Goal: Information Seeking & Learning: Check status

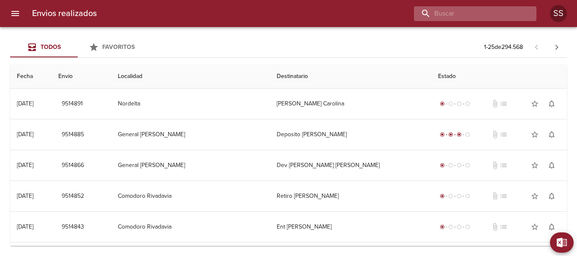
click at [490, 14] on input "buscar" at bounding box center [468, 13] width 108 height 15
paste input "VJ4502"
click at [428, 10] on input "VJ4502" at bounding box center [468, 13] width 108 height 15
type input "VJ4502"
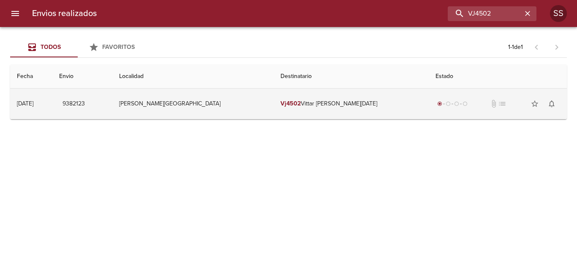
click at [324, 102] on td "Vj4502 [PERSON_NAME][DATE]" at bounding box center [351, 104] width 155 height 30
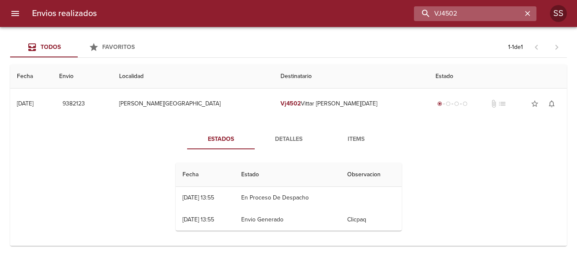
drag, startPoint x: 501, startPoint y: 14, endPoint x: 430, endPoint y: 10, distance: 71.5
click at [432, 10] on input "VJ4502" at bounding box center [468, 13] width 108 height 15
type input "vittar"
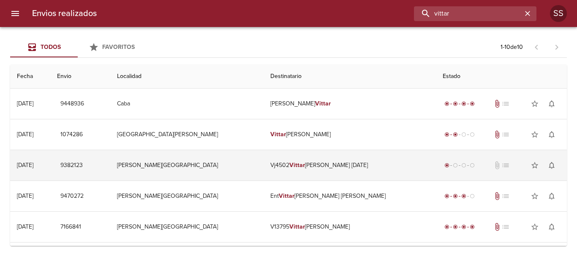
scroll to position [42, 0]
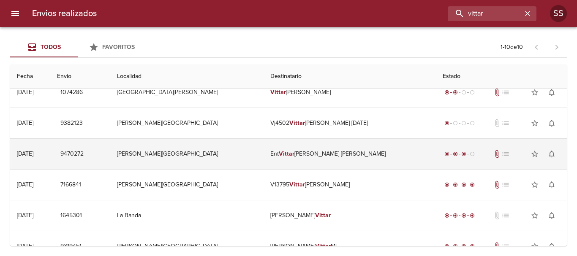
click at [318, 152] on td "Ent Vittar [PERSON_NAME] [PERSON_NAME]" at bounding box center [350, 154] width 172 height 30
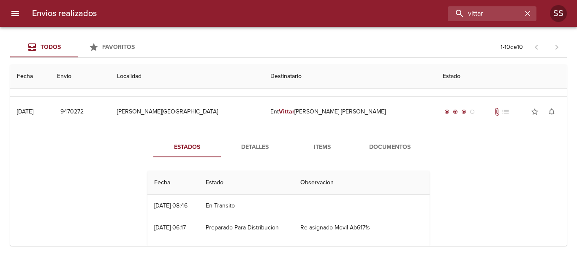
scroll to position [127, 0]
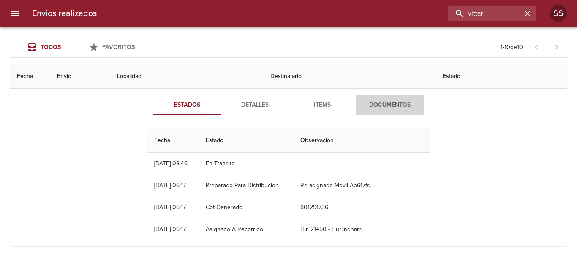
click at [395, 106] on span "Documentos" at bounding box center [389, 105] width 57 height 11
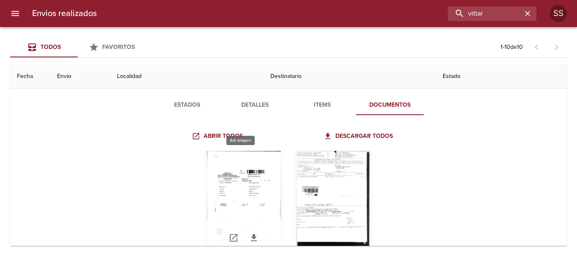
click at [238, 183] on div "Tabla de envíos del cliente" at bounding box center [244, 204] width 76 height 106
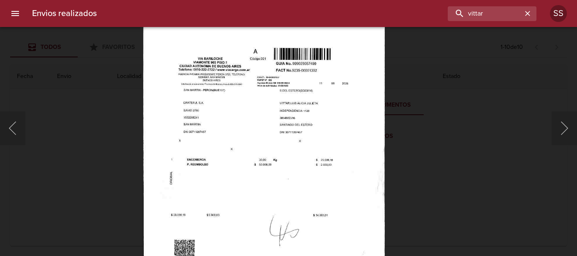
click at [280, 123] on img "Lightbox" at bounding box center [264, 158] width 242 height 345
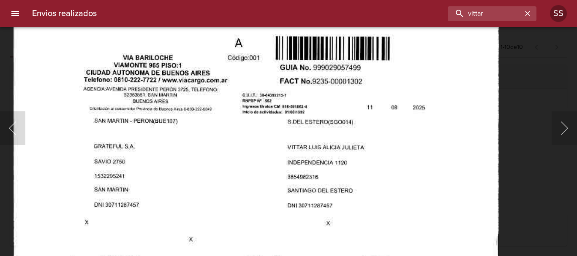
click at [275, 149] on img "Lightbox" at bounding box center [256, 259] width 485 height 694
click at [562, 129] on button "Siguiente" at bounding box center [564, 129] width 25 height 34
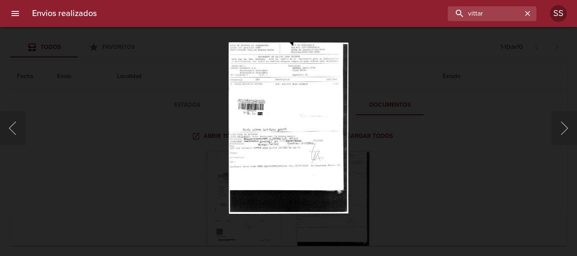
click at [274, 116] on img "Lightbox" at bounding box center [288, 128] width 120 height 172
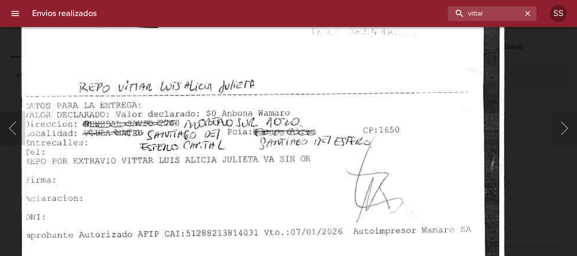
click at [334, 64] on img "Lightbox" at bounding box center [263, 80] width 484 height 694
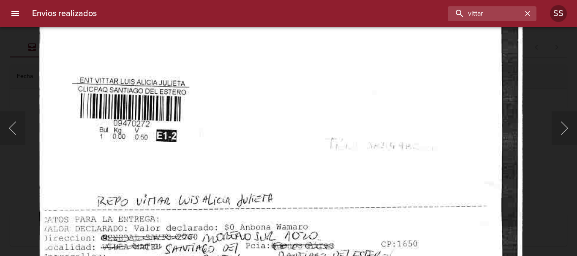
click at [317, 184] on img "Lightbox" at bounding box center [281, 194] width 484 height 694
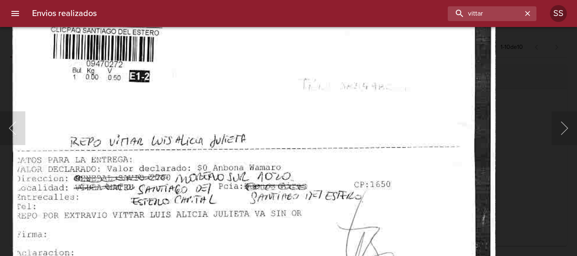
click at [285, 81] on img "Lightbox" at bounding box center [254, 135] width 484 height 694
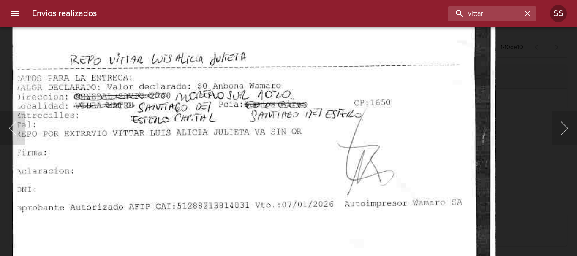
click at [311, 106] on img "Lightbox" at bounding box center [254, 53] width 484 height 694
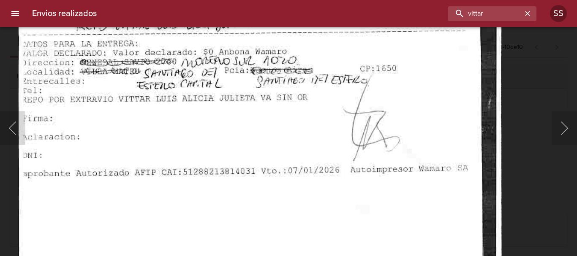
click at [317, 124] on img "Lightbox" at bounding box center [260, 18] width 484 height 694
